Goal: Transaction & Acquisition: Subscribe to service/newsletter

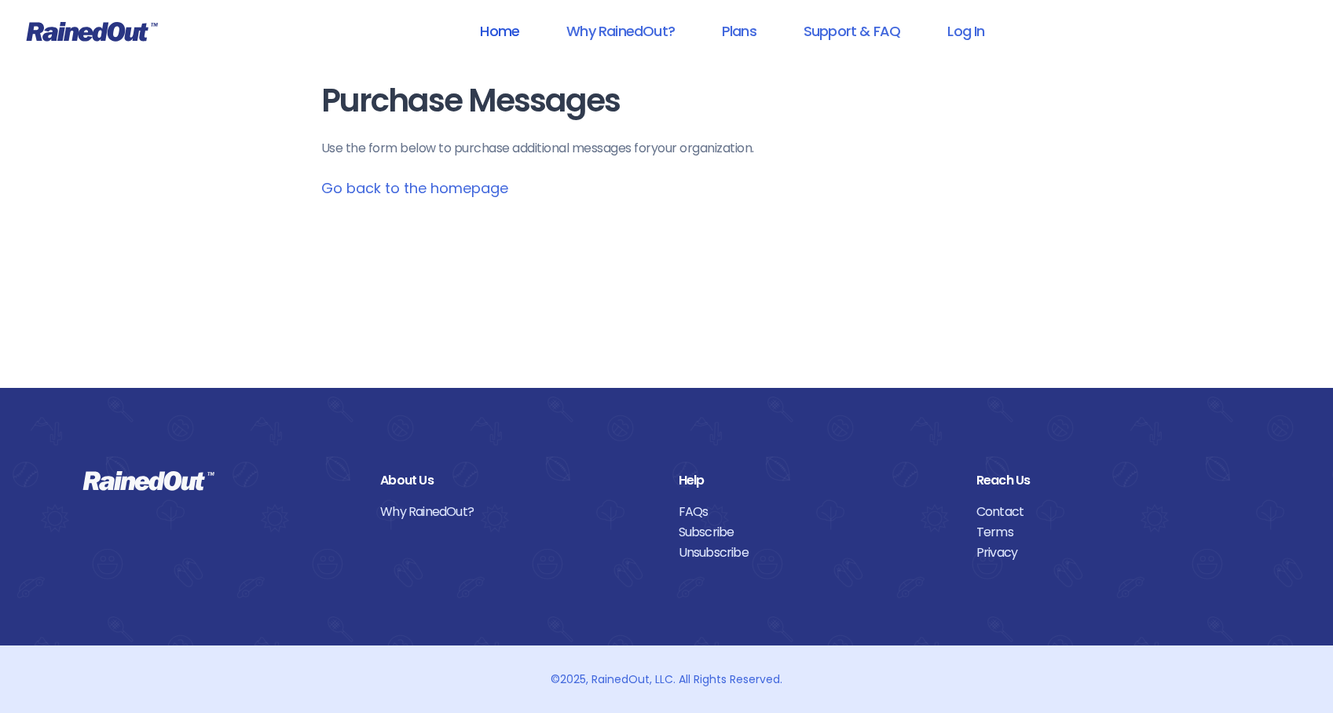
click at [502, 28] on link "Home" at bounding box center [499, 30] width 80 height 35
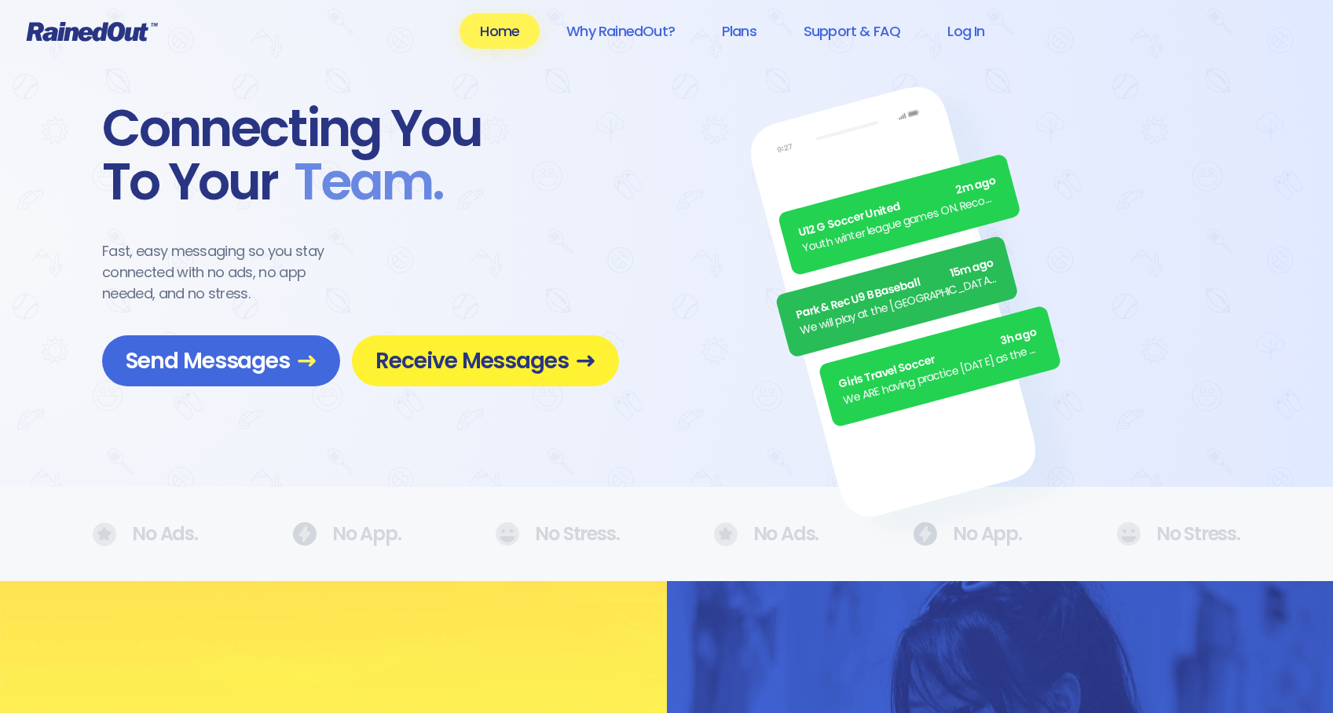
click at [521, 371] on span "Receive Messages" at bounding box center [485, 360] width 220 height 27
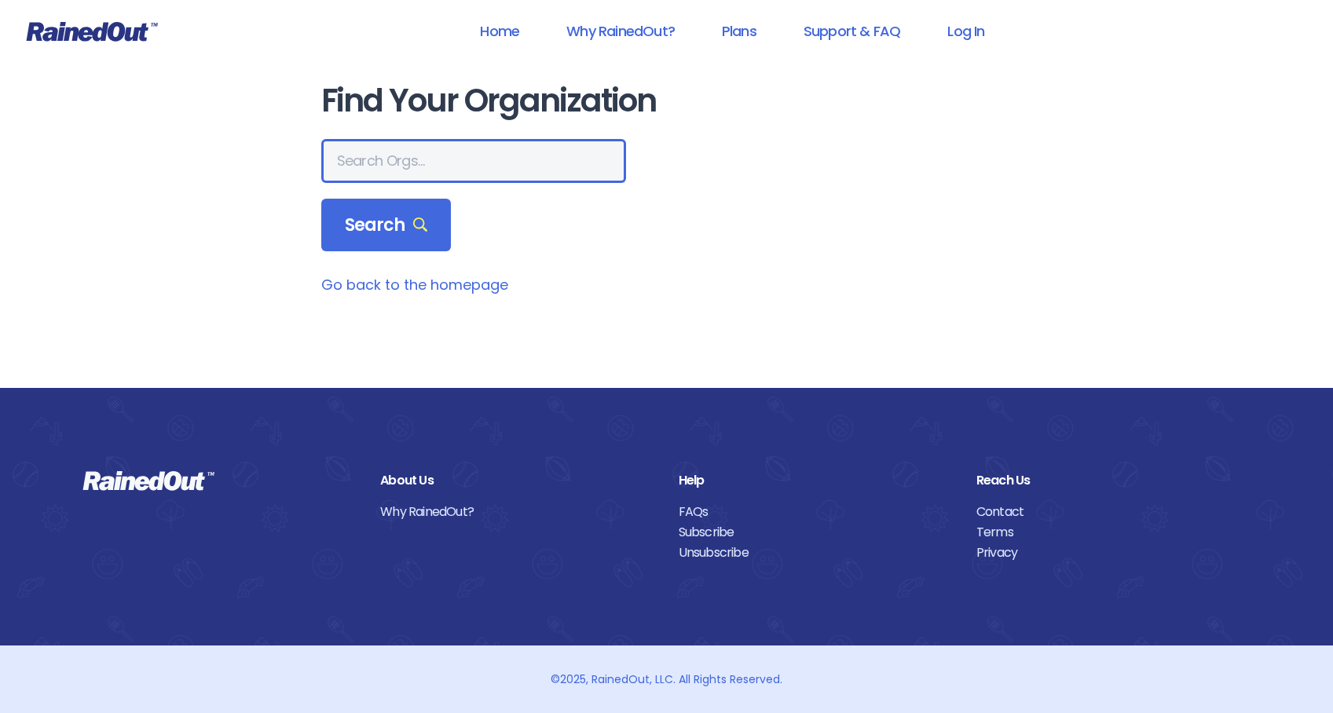
click at [372, 139] on input "text" at bounding box center [473, 161] width 305 height 44
type input "mount pleasant rec"
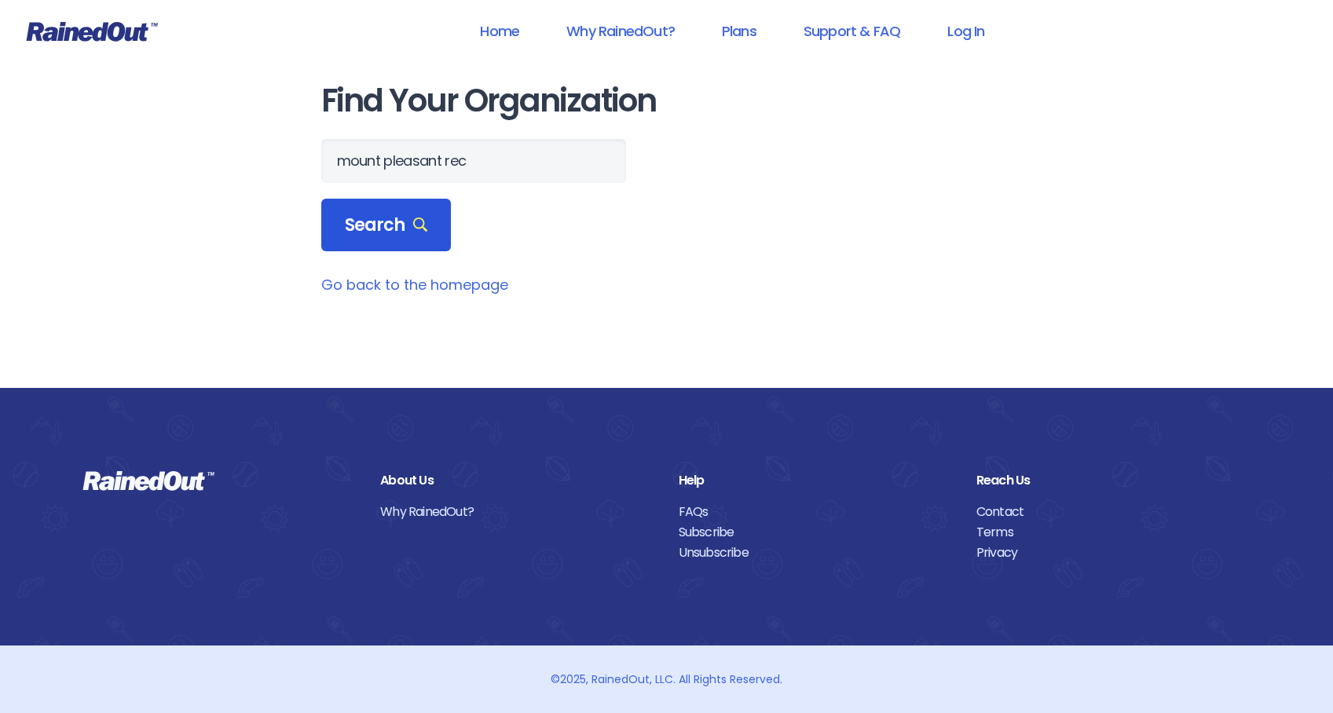
click at [368, 223] on span "Search" at bounding box center [386, 225] width 83 height 22
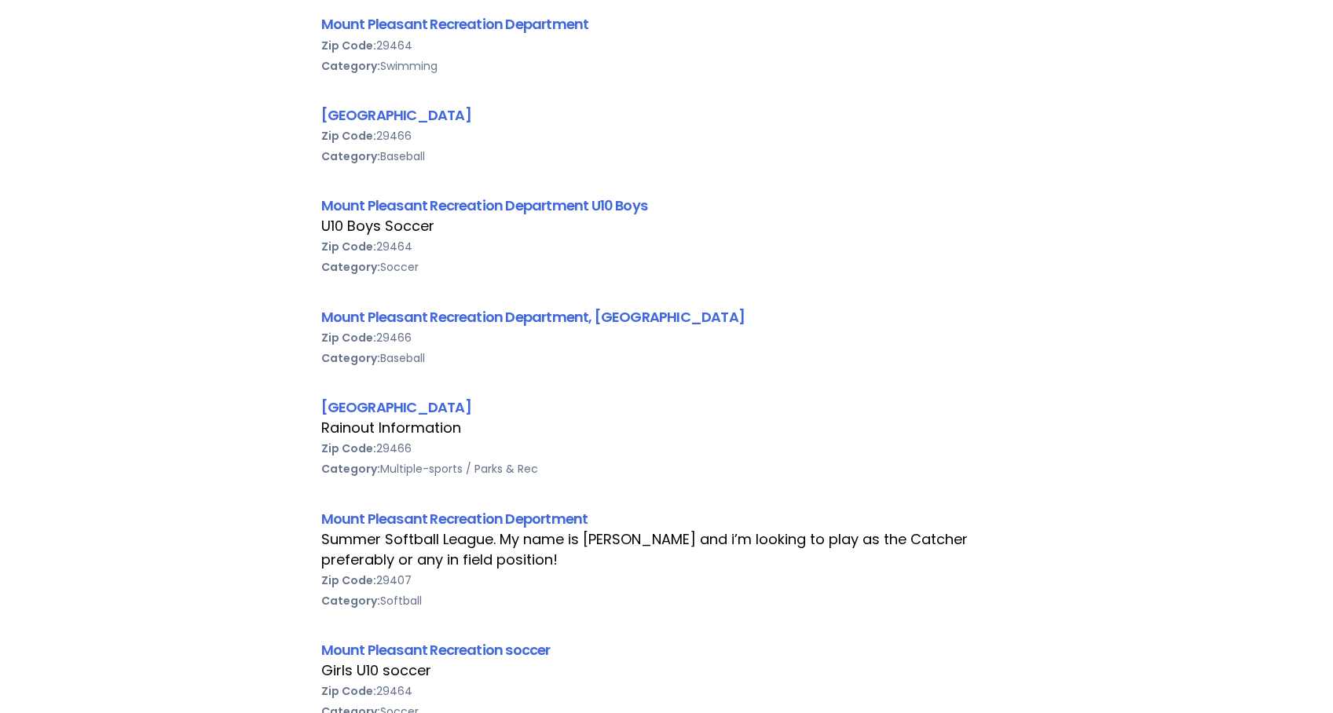
scroll to position [1290, 0]
click at [471, 404] on link "[GEOGRAPHIC_DATA]" at bounding box center [396, 407] width 150 height 20
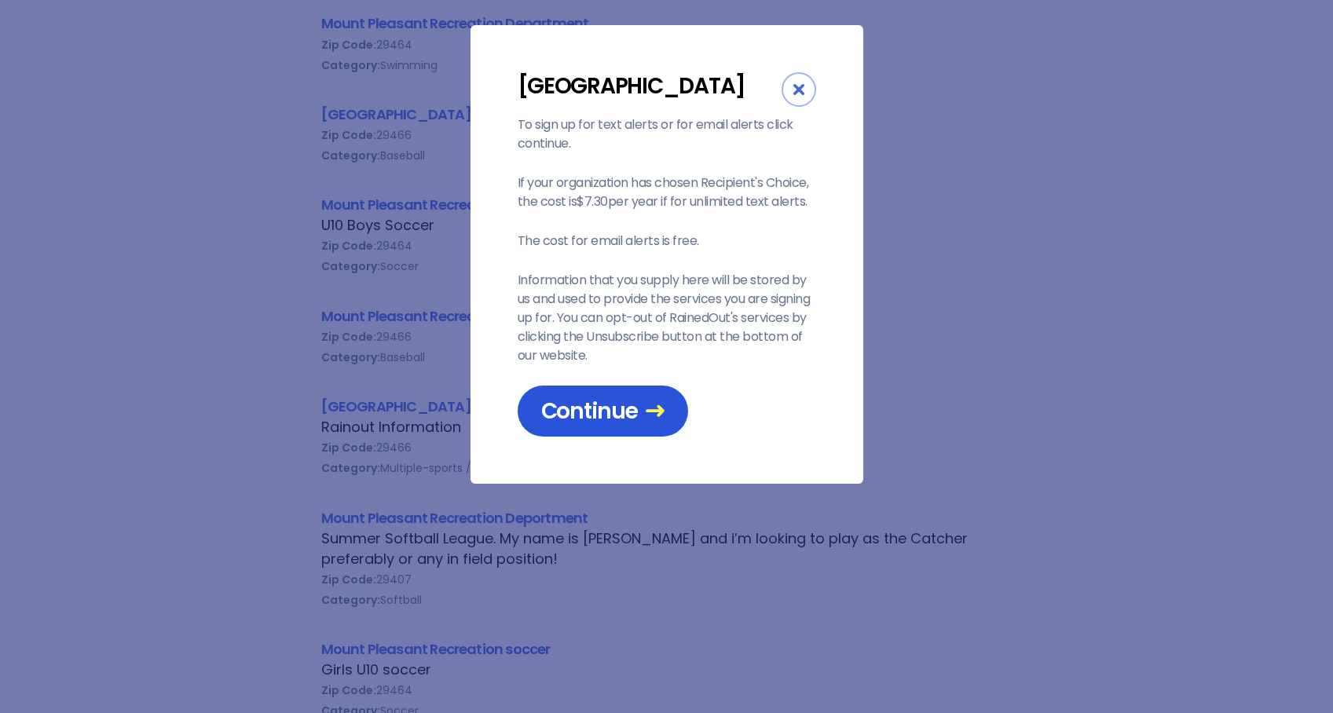
click at [608, 425] on span "Continue" at bounding box center [602, 410] width 123 height 27
